Goal: Find specific page/section: Find specific page/section

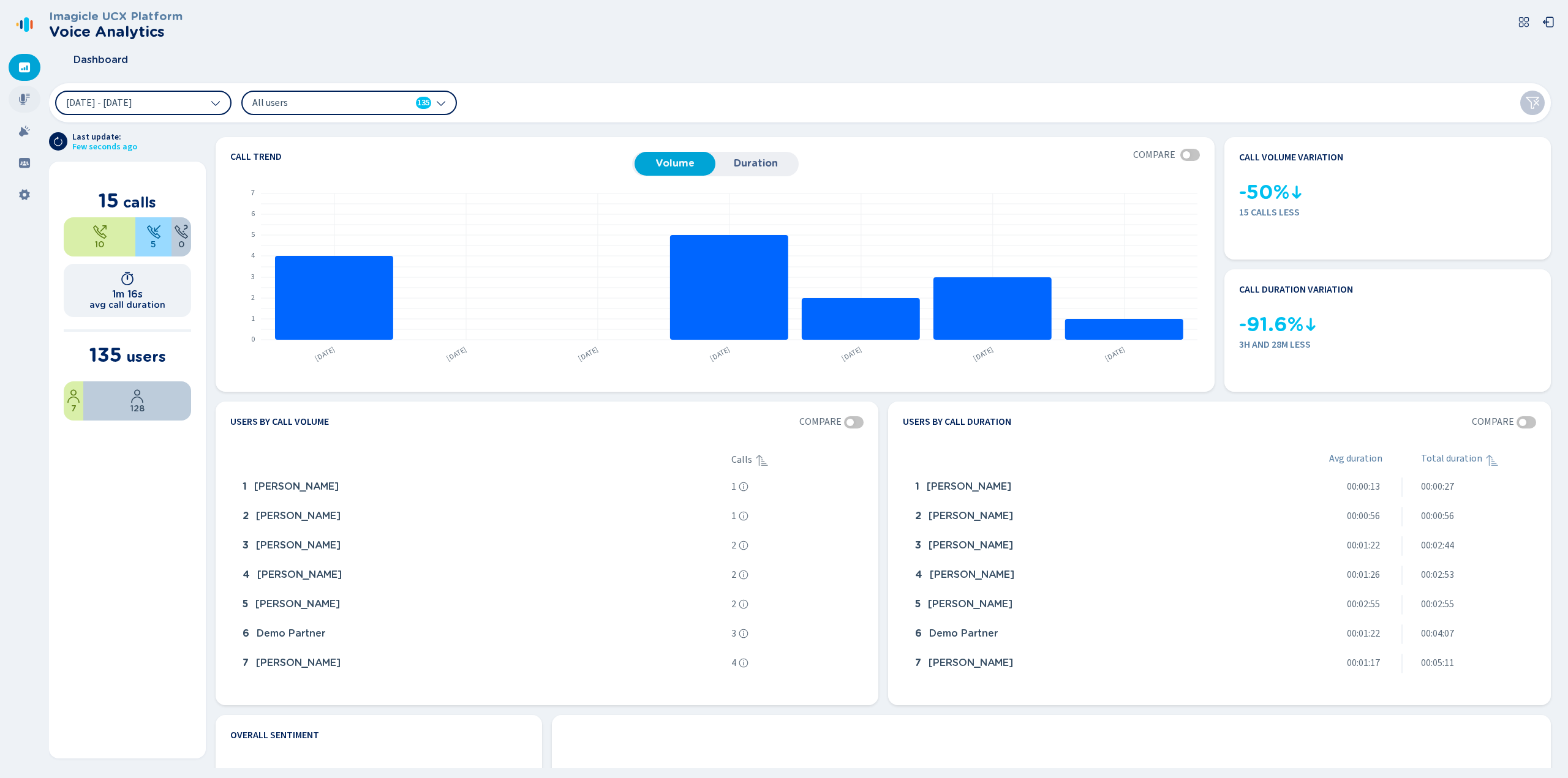
click at [28, 99] on icon at bounding box center [24, 100] width 13 height 13
click at [22, 193] on icon at bounding box center [24, 195] width 10 height 11
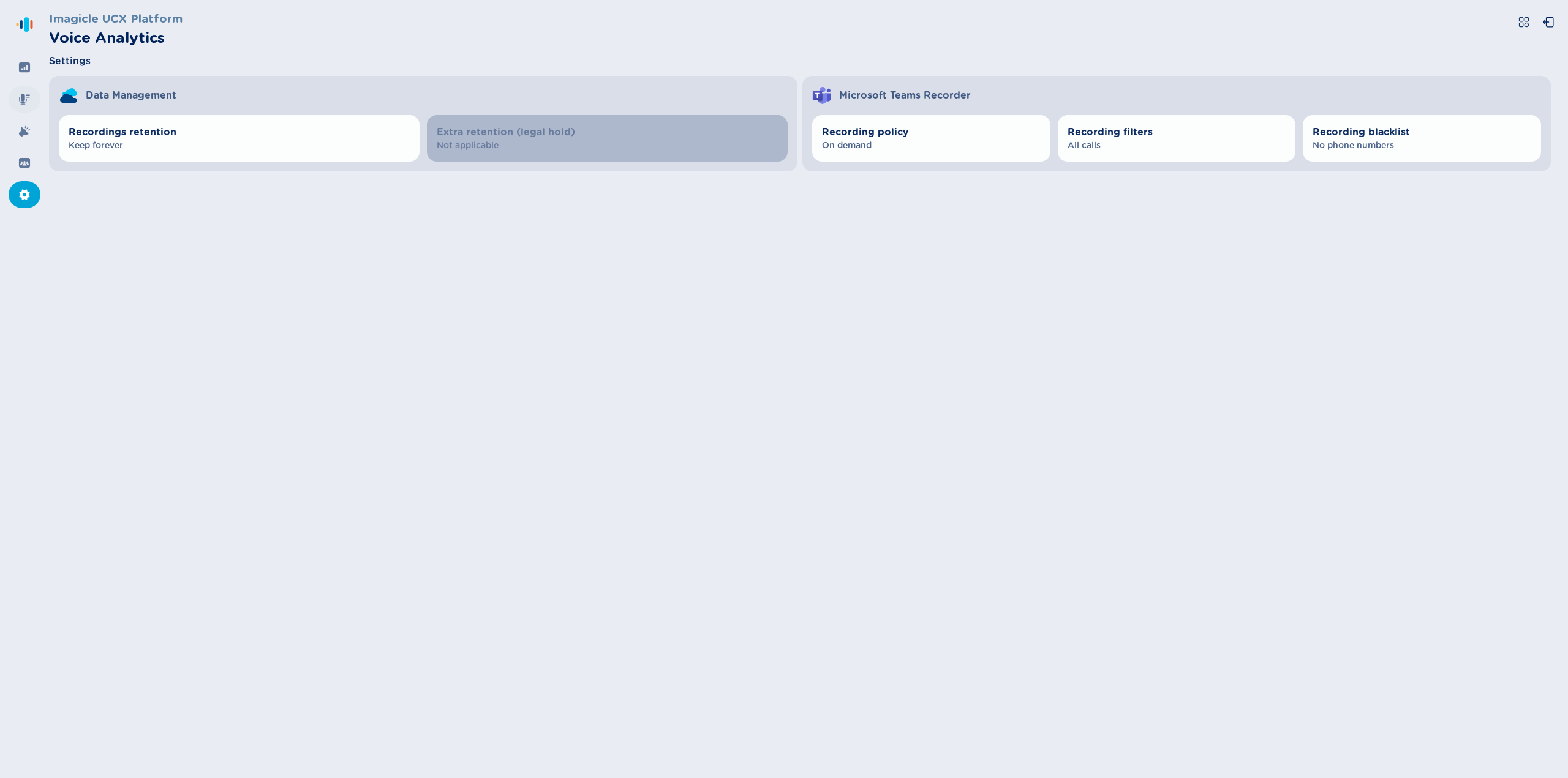
click at [19, 102] on icon at bounding box center [24, 100] width 13 height 13
